Goal: Use online tool/utility: Use online tool/utility

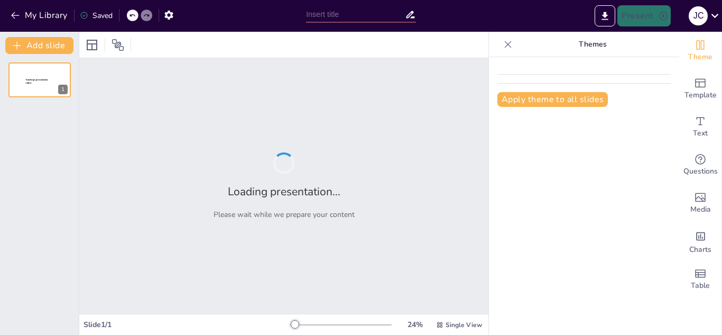
type input "Proteínas: Estructura, Función y Su Papel en el Metabolismo"
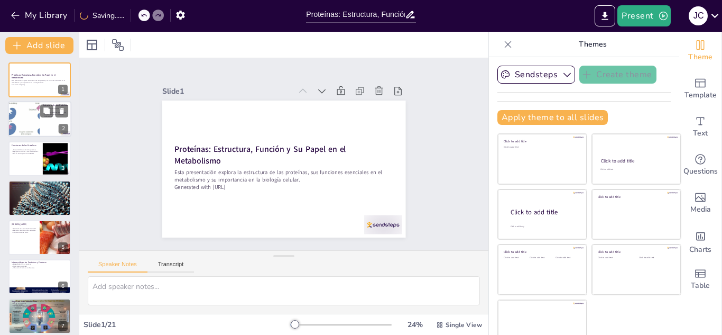
checkbox input "true"
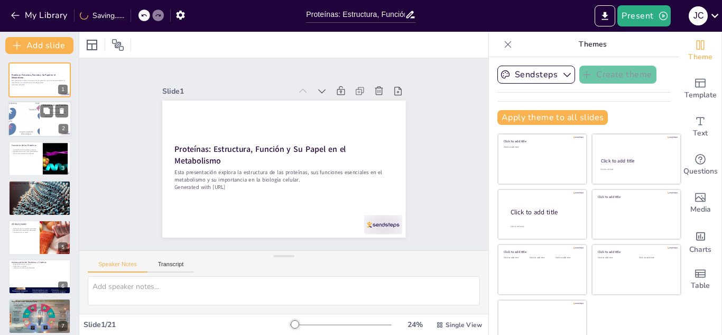
checkbox input "true"
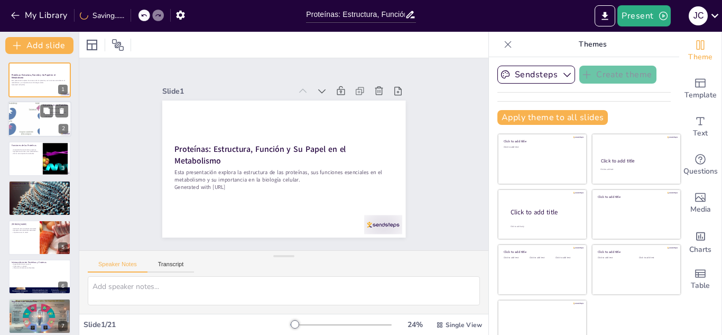
checkbox input "true"
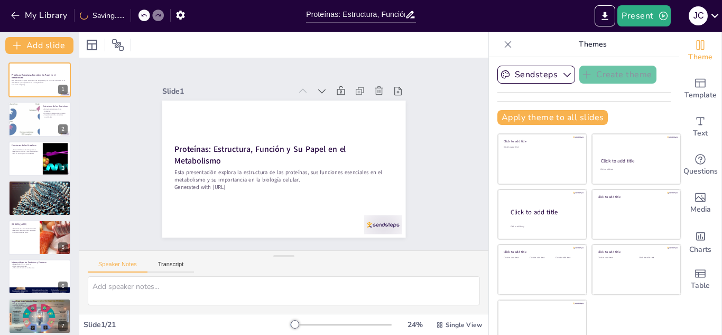
checkbox input "true"
